Goal: Task Accomplishment & Management: Complete application form

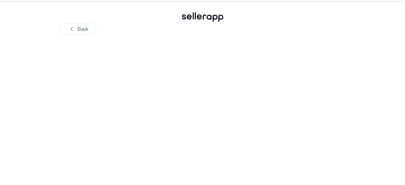
click at [266, 108] on div at bounding box center [202, 110] width 348 height 150
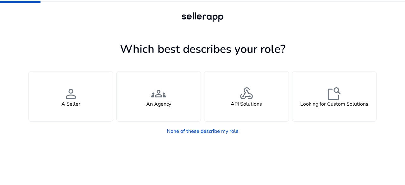
click at [372, 30] on div at bounding box center [202, 17] width 405 height 35
click at [283, 9] on div at bounding box center [202, 17] width 405 height 35
drag, startPoint x: 199, startPoint y: 10, endPoint x: 209, endPoint y: 2, distance: 13.3
click at [199, 11] on div at bounding box center [203, 17] width 46 height 13
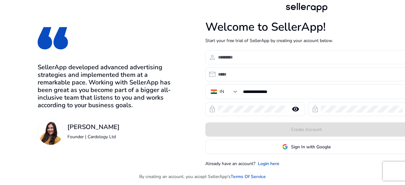
click at [238, 57] on input at bounding box center [310, 57] width 185 height 7
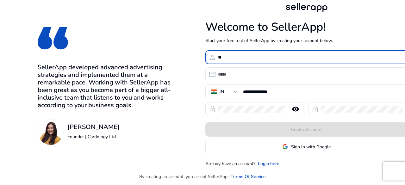
type input "*"
type input "**********"
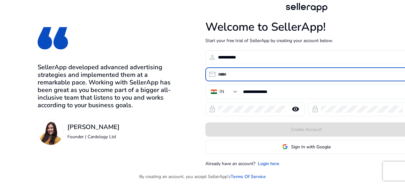
click at [234, 72] on input "email" at bounding box center [310, 74] width 185 height 7
